Goal: Information Seeking & Learning: Understand process/instructions

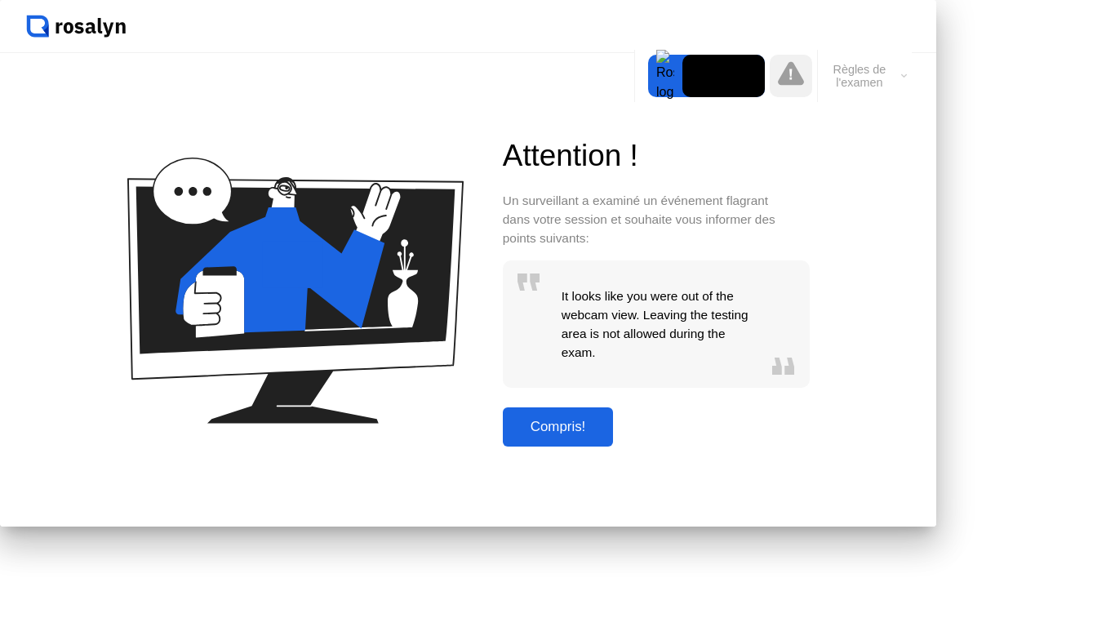
click at [609, 435] on div "Compris!" at bounding box center [558, 427] width 101 height 16
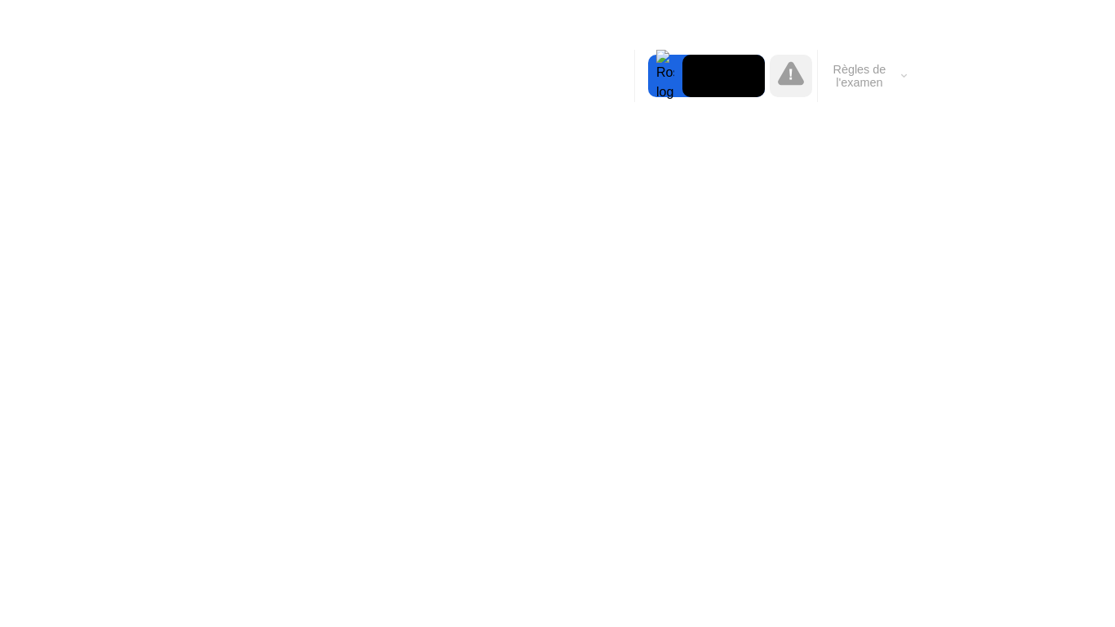
click at [660, 77] on div at bounding box center [665, 76] width 34 height 42
click at [665, 79] on div at bounding box center [665, 76] width 34 height 42
click at [673, 73] on div at bounding box center [665, 76] width 34 height 42
click at [795, 82] on icon at bounding box center [791, 73] width 26 height 24
click at [848, 84] on button "Règles de l'examen" at bounding box center [865, 76] width 94 height 28
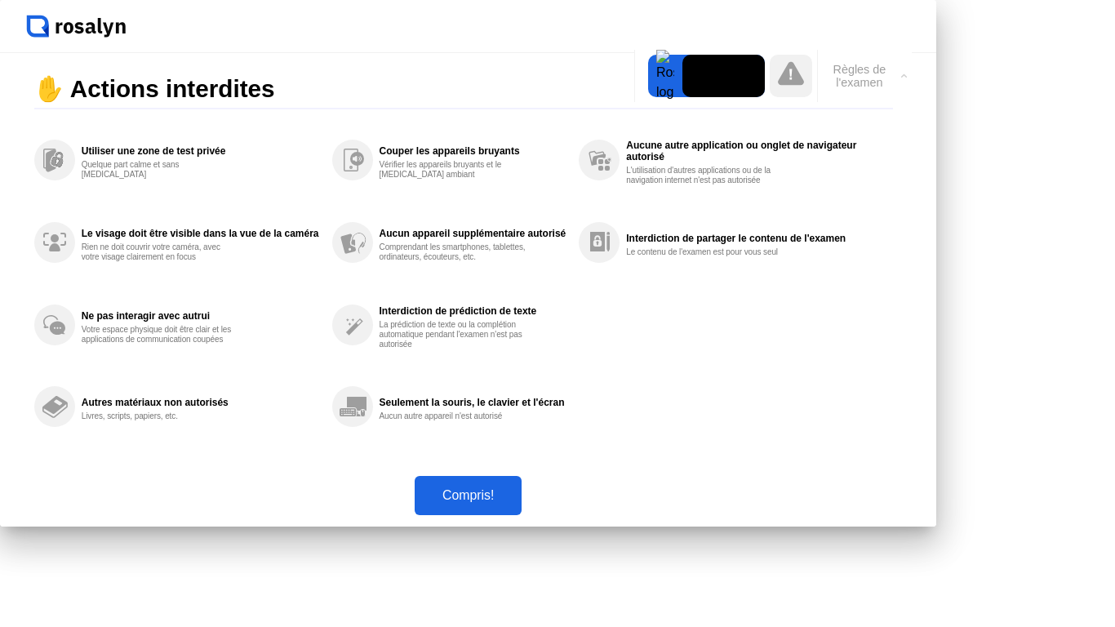
click at [849, 64] on button "Règles de l'examen" at bounding box center [865, 76] width 94 height 28
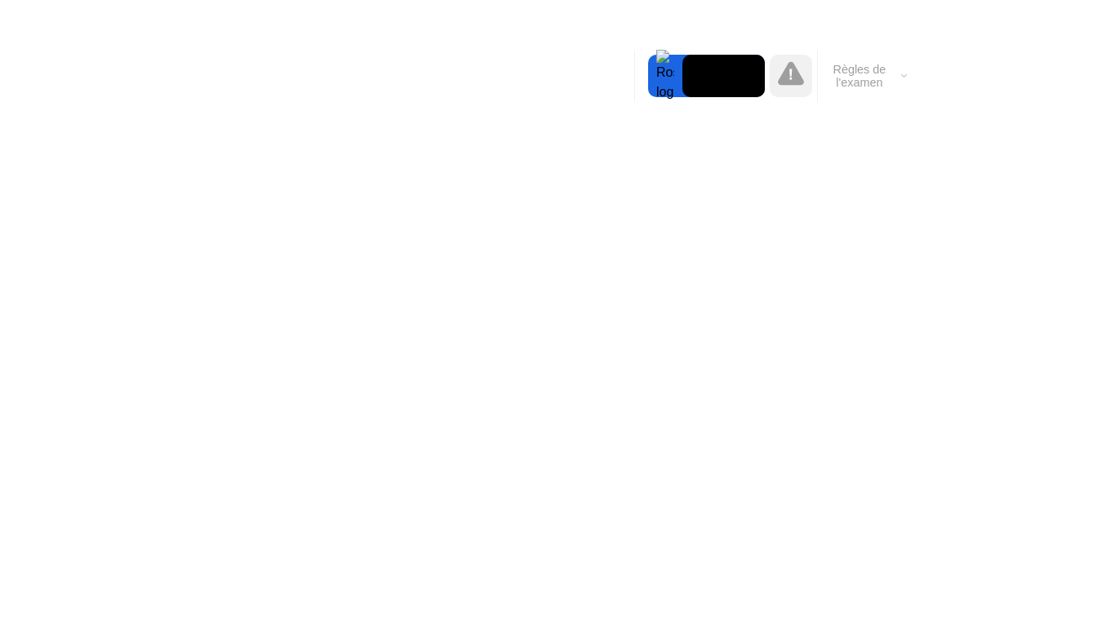
click at [904, 82] on button "Règles de l'examen" at bounding box center [865, 76] width 94 height 28
click at [906, 76] on icon at bounding box center [904, 75] width 6 height 5
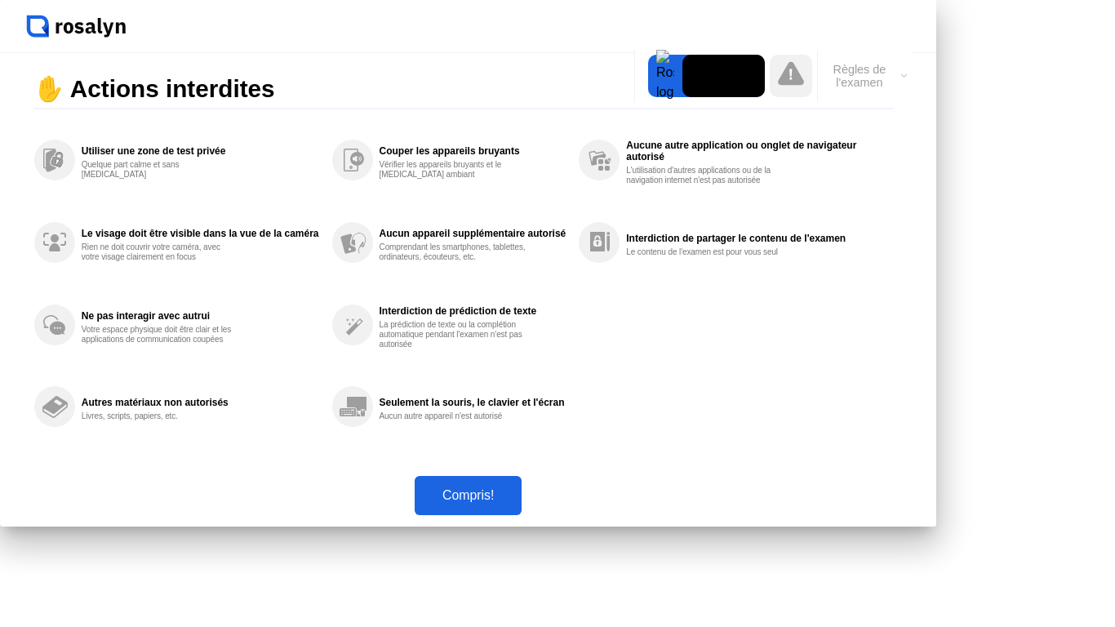
click at [517, 503] on div "Compris!" at bounding box center [468, 495] width 97 height 15
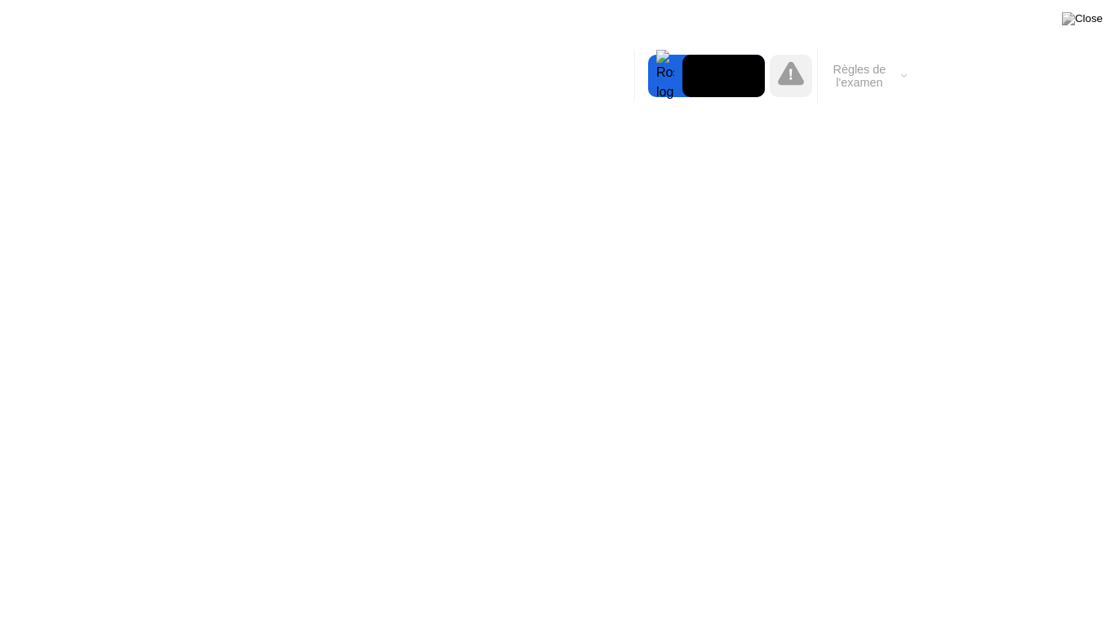
click at [1102, 25] on img at bounding box center [1082, 18] width 41 height 13
click at [1091, 23] on img at bounding box center [1082, 18] width 41 height 13
